Goal: Find specific page/section: Find specific page/section

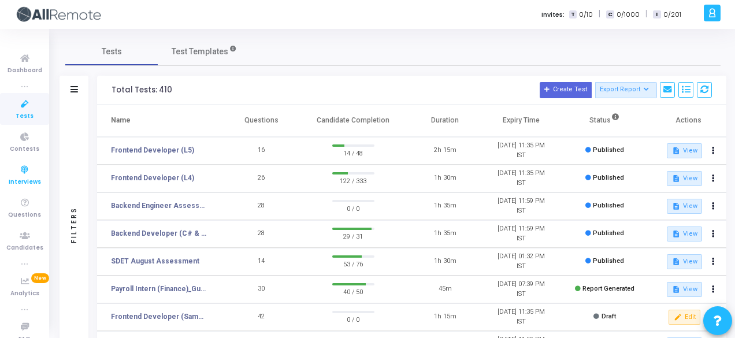
drag, startPoint x: 0, startPoint y: 0, endPoint x: 24, endPoint y: 166, distance: 168.1
click at [24, 166] on icon at bounding box center [25, 170] width 24 height 14
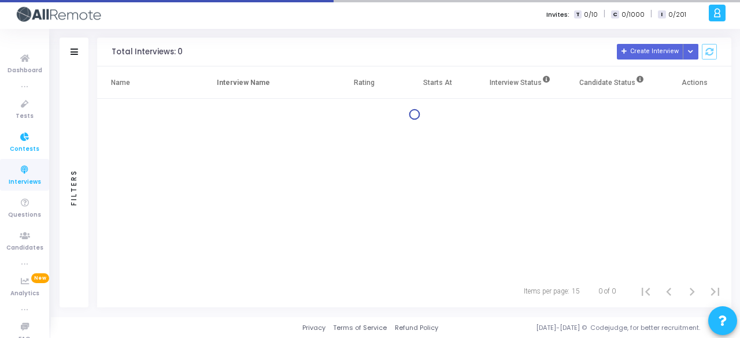
click at [27, 128] on link "Contests" at bounding box center [24, 142] width 49 height 32
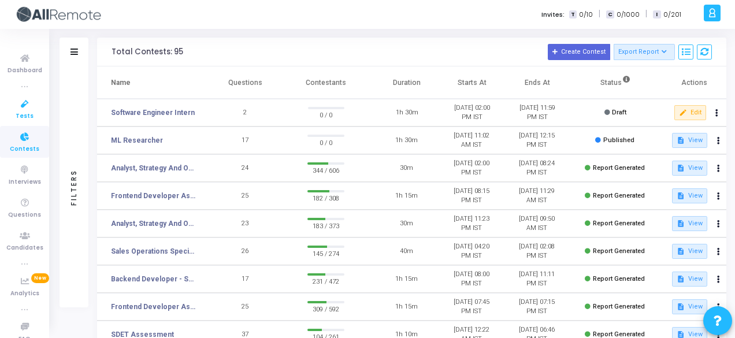
click at [31, 107] on icon at bounding box center [25, 104] width 24 height 14
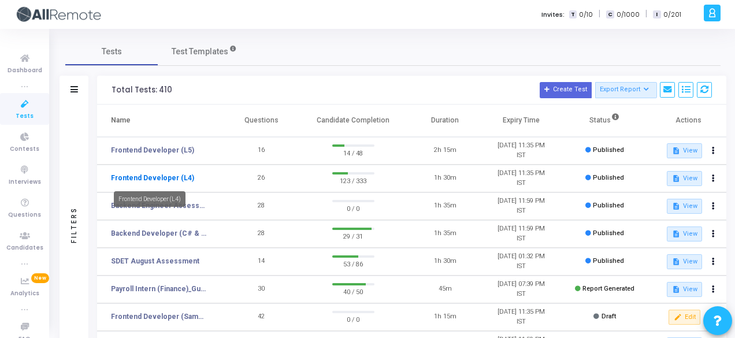
click at [177, 175] on link "Frontend Developer (L4)" at bounding box center [152, 178] width 83 height 10
